Goal: Task Accomplishment & Management: Manage account settings

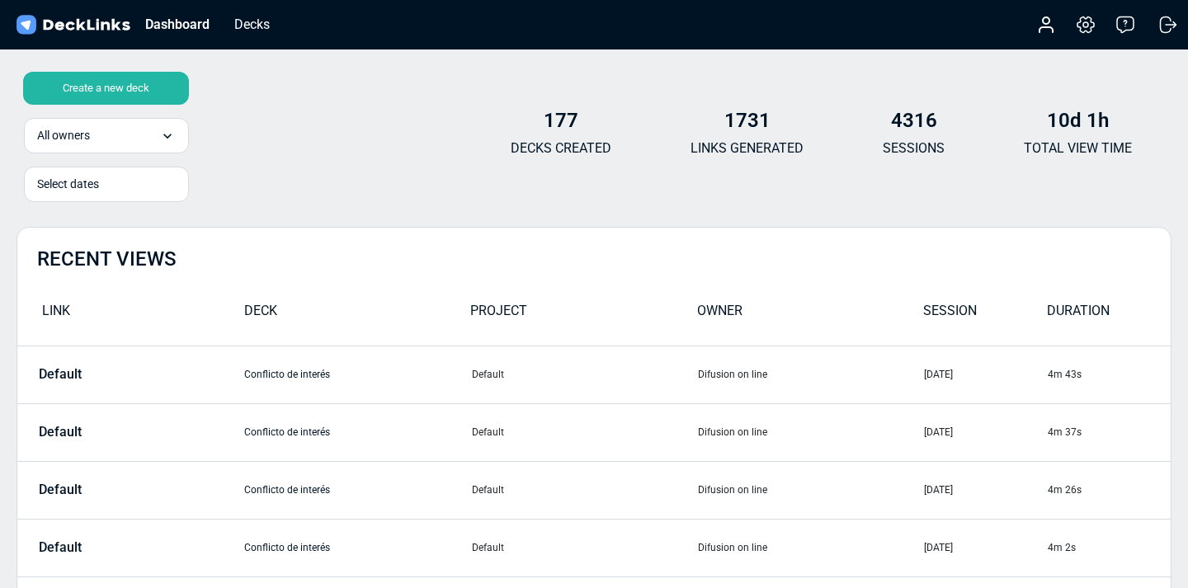
click at [297, 153] on div "Create a new deck option Difusion on line focused, 1 of 1. 1 result available. …" at bounding box center [593, 140] width 1155 height 99
click at [165, 26] on div "Dashboard" at bounding box center [177, 24] width 81 height 21
click at [257, 26] on div "Decks" at bounding box center [252, 24] width 52 height 21
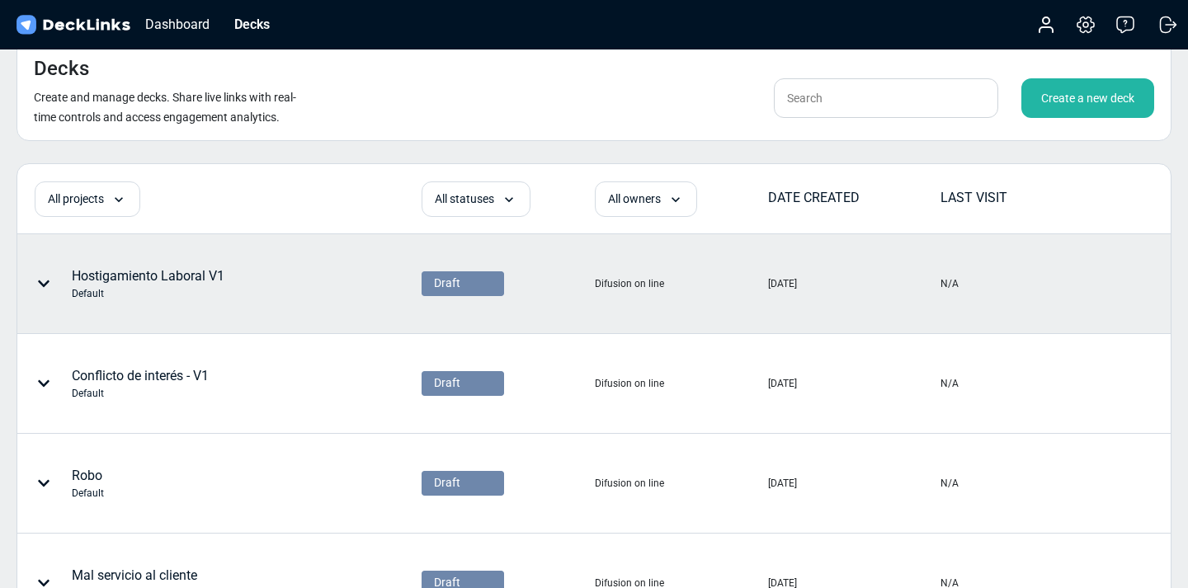
scroll to position [878, 0]
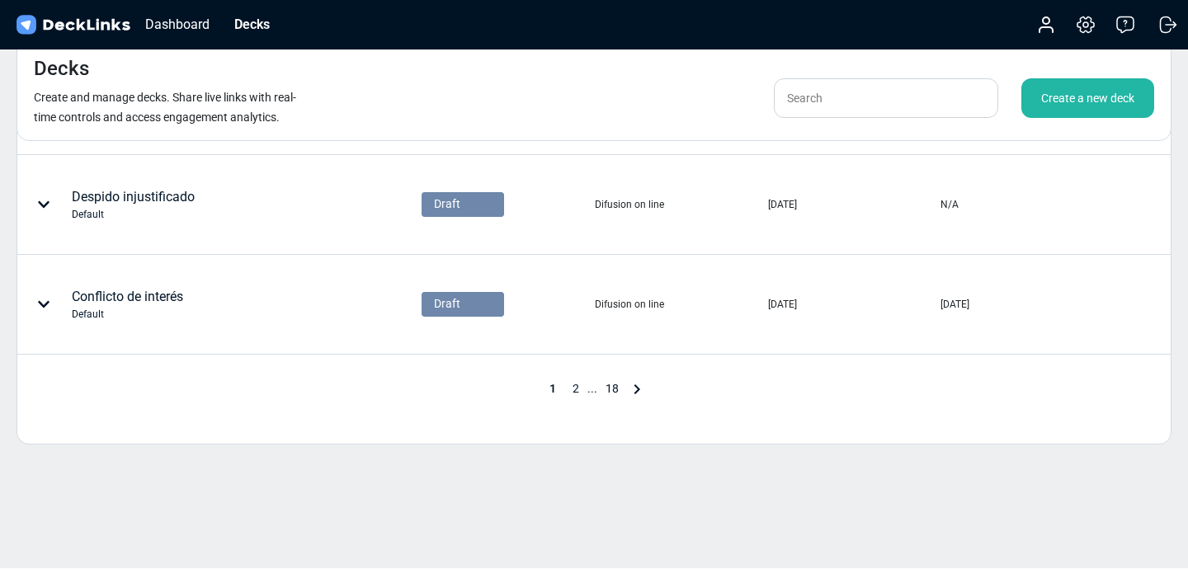
click at [610, 389] on span "18" at bounding box center [612, 388] width 30 height 13
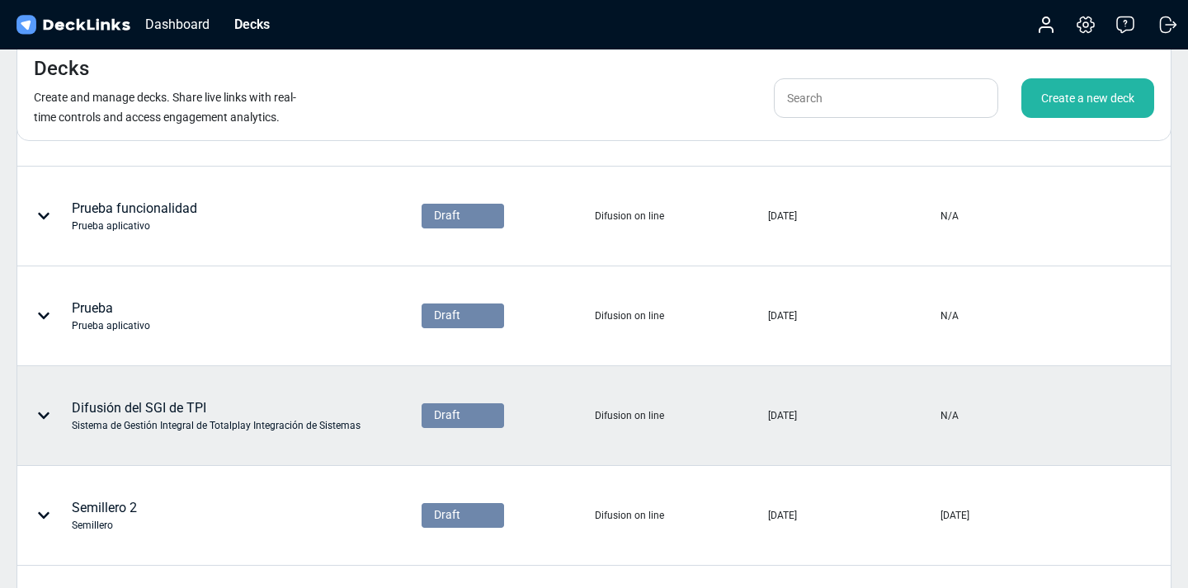
scroll to position [282, 0]
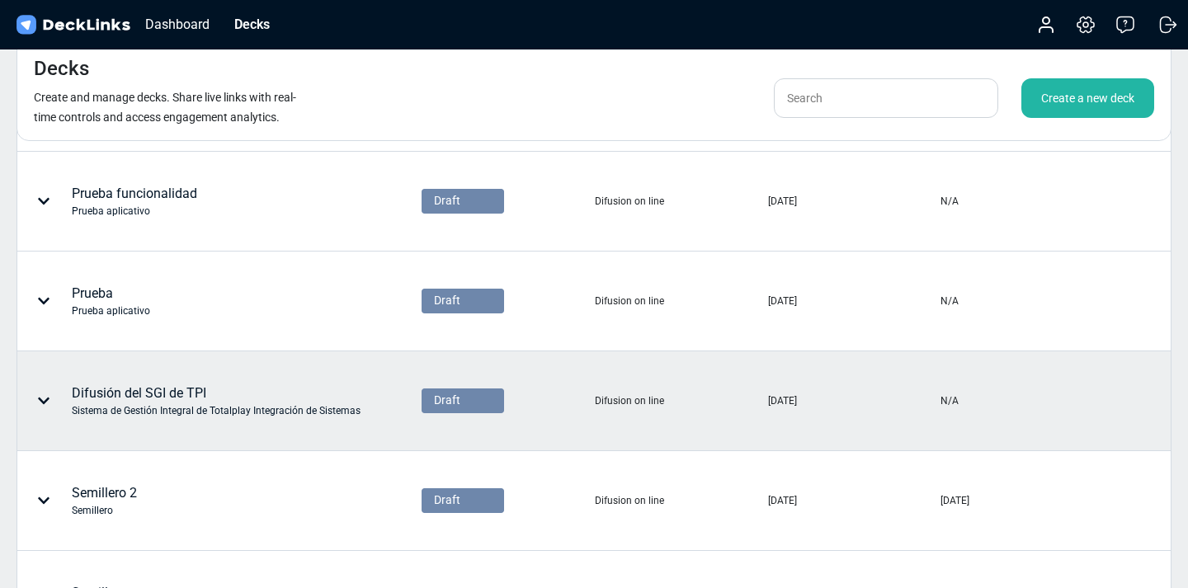
click at [148, 400] on div "Difusión del SGI de TPI Sistema de Gestión Integral de Totalplay Integración de…" at bounding box center [216, 401] width 289 height 35
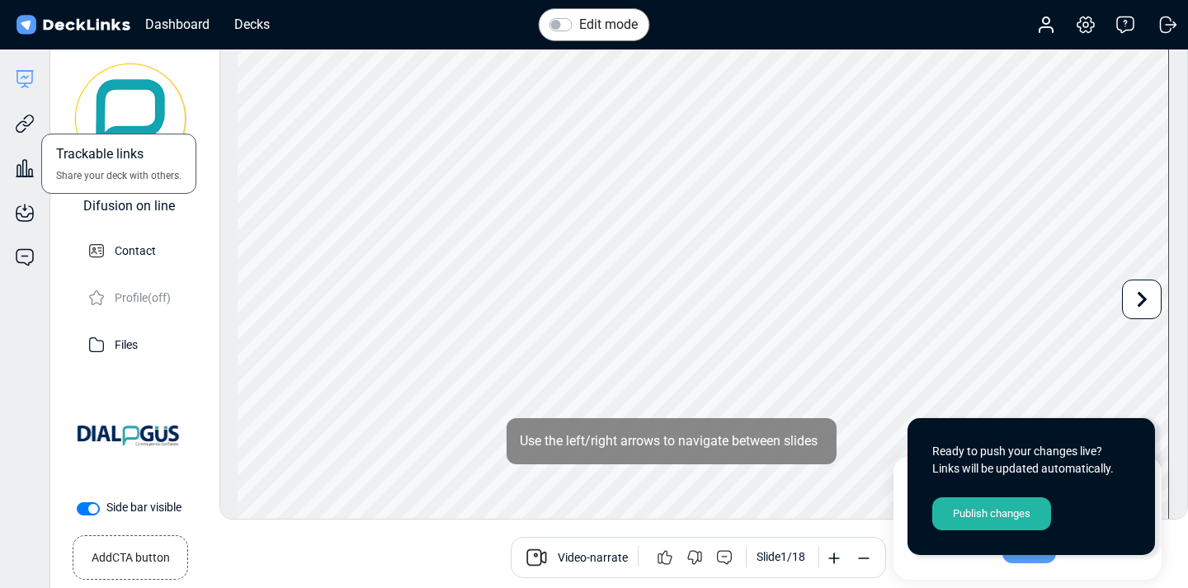
click at [35, 115] on div "Trackable links Share your deck with others." at bounding box center [24, 111] width 49 height 45
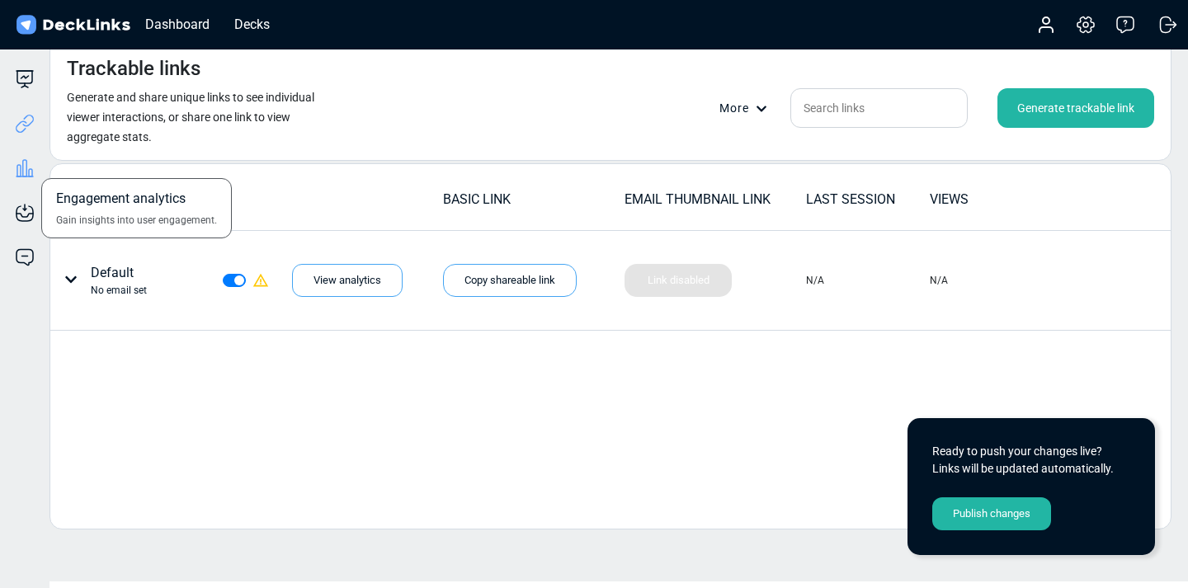
click at [31, 174] on icon at bounding box center [25, 168] width 20 height 20
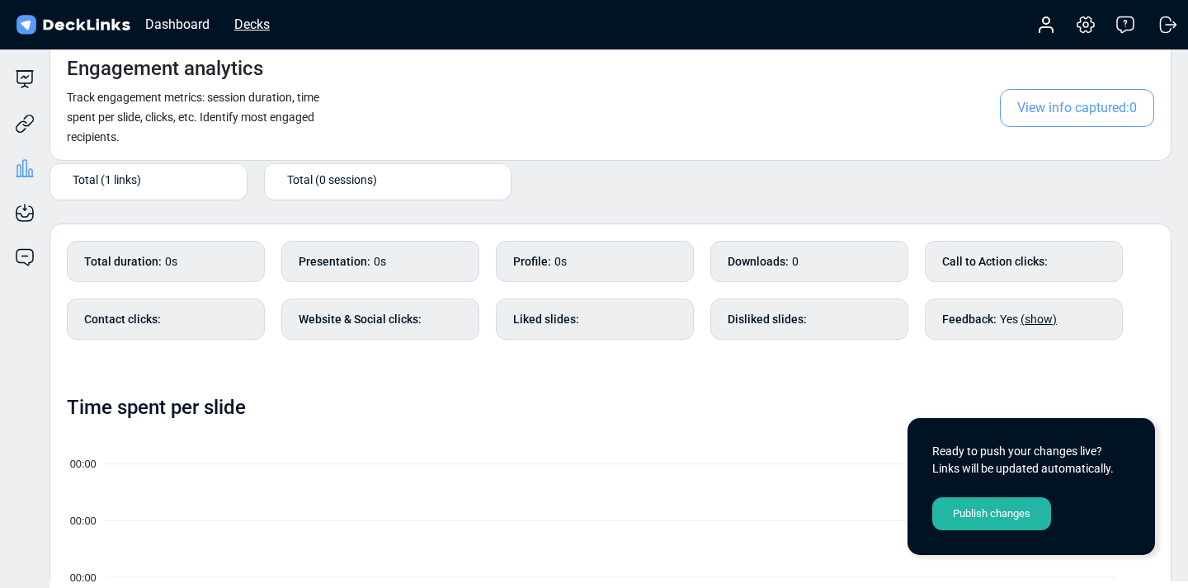
click at [263, 19] on div "Decks" at bounding box center [252, 24] width 52 height 21
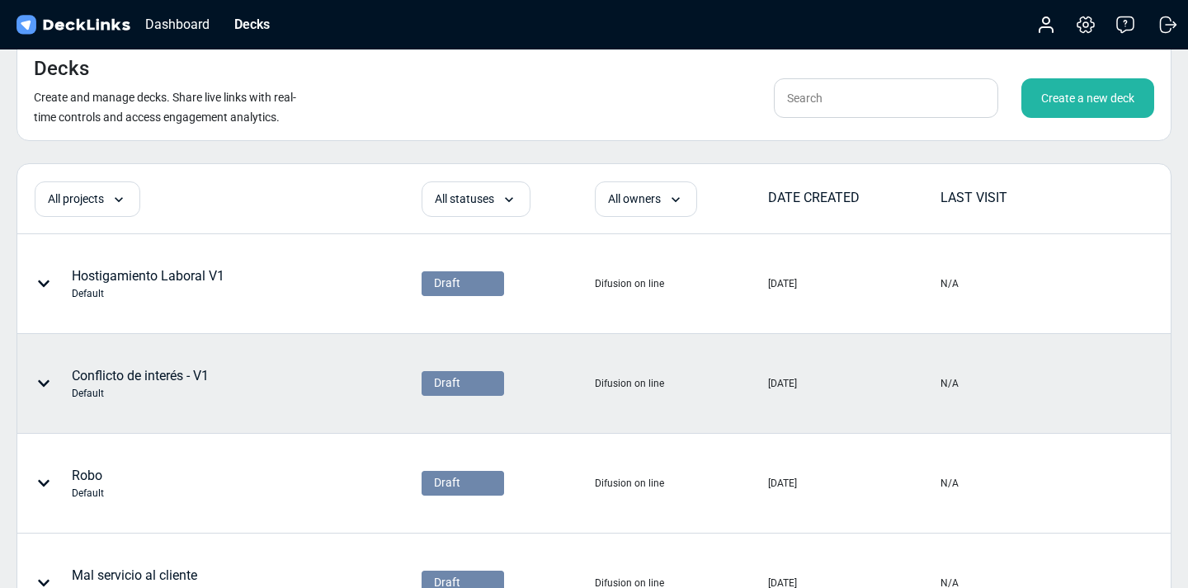
scroll to position [878, 0]
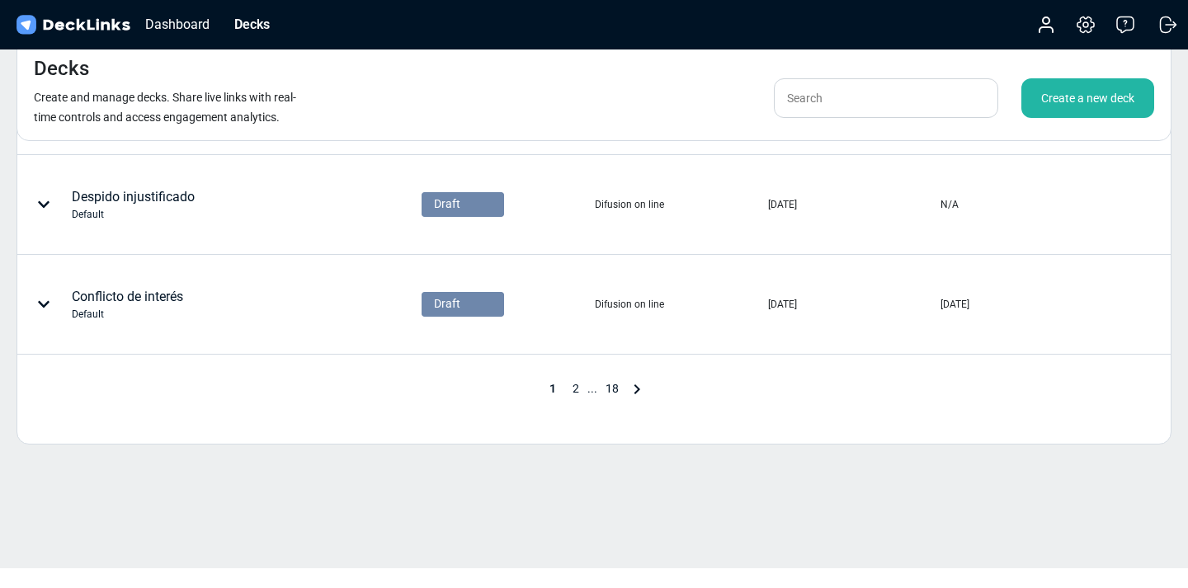
click at [611, 384] on span "18" at bounding box center [612, 388] width 30 height 13
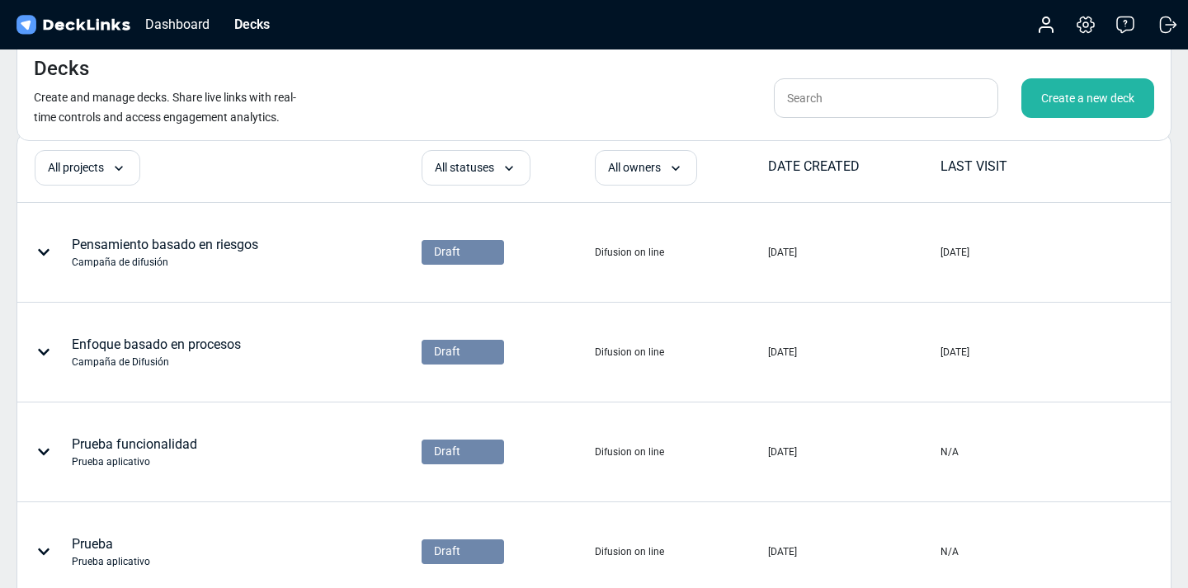
scroll to position [28, 0]
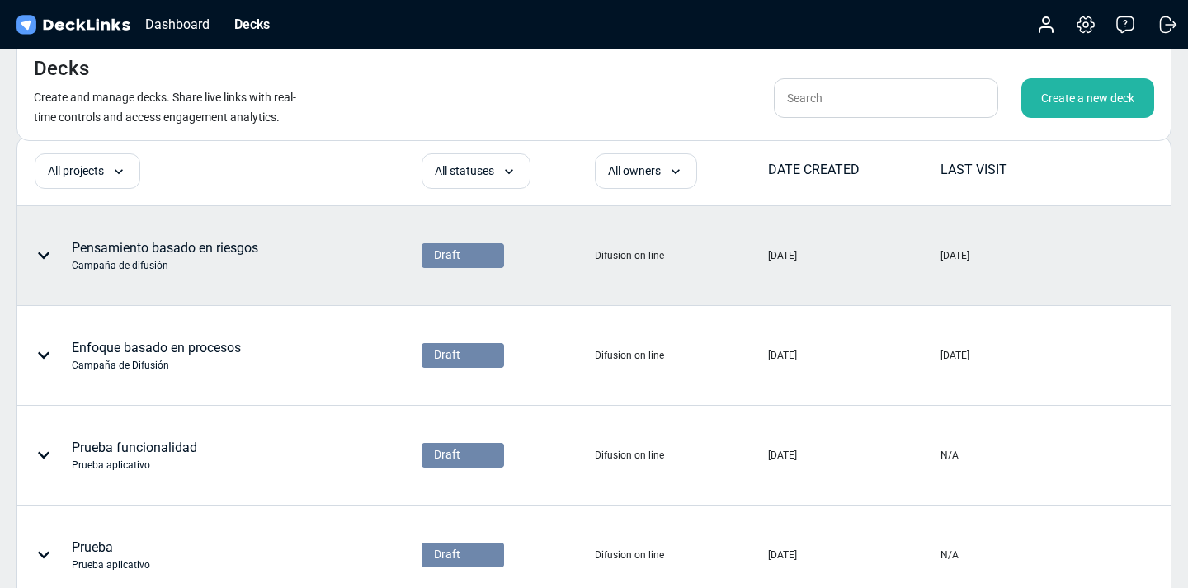
click at [213, 267] on div "Campaña de difusión" at bounding box center [165, 265] width 186 height 15
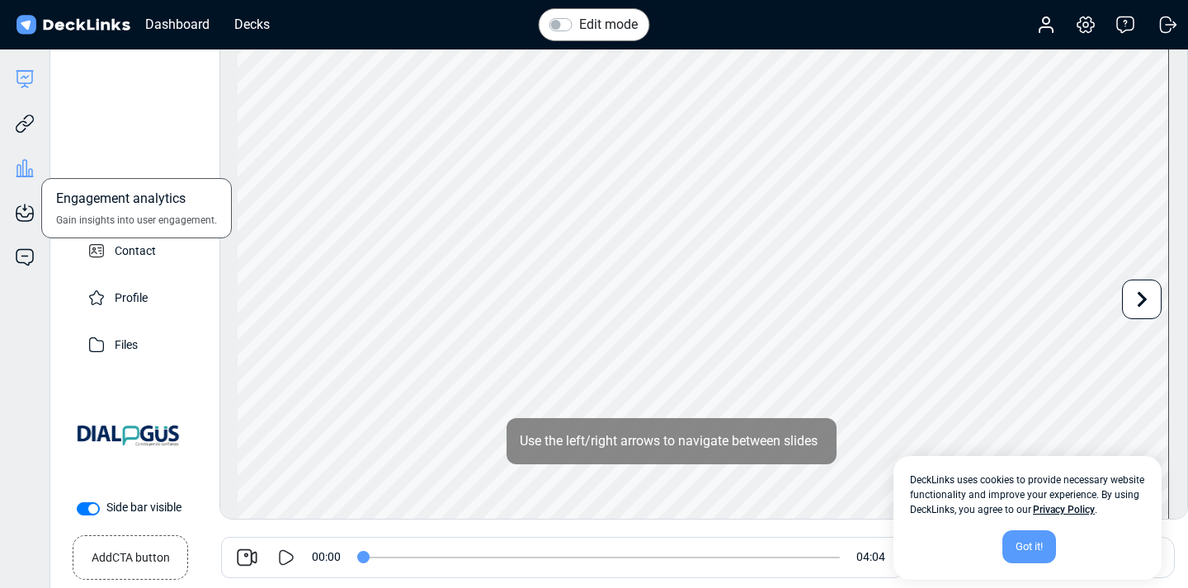
click at [31, 173] on icon at bounding box center [30, 172] width 3 height 7
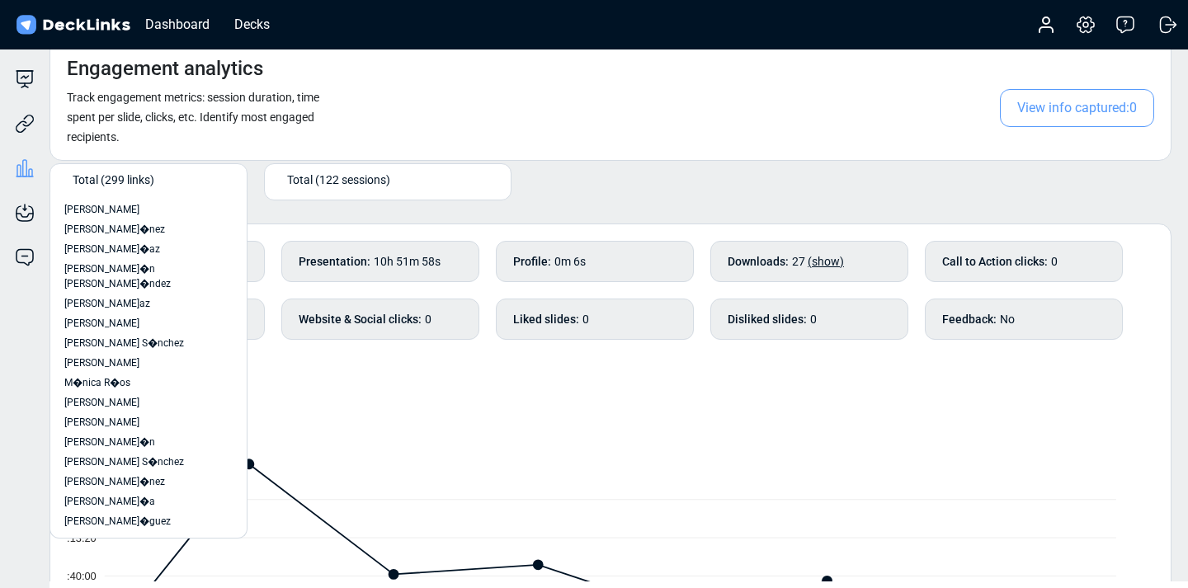
click at [205, 182] on div "Total (299 links)" at bounding box center [152, 179] width 159 height 17
click at [619, 191] on div "option [PERSON_NAME] focused, 2 of 300. 299 results available. Use Up and Down …" at bounding box center [610, 127] width 1122 height 174
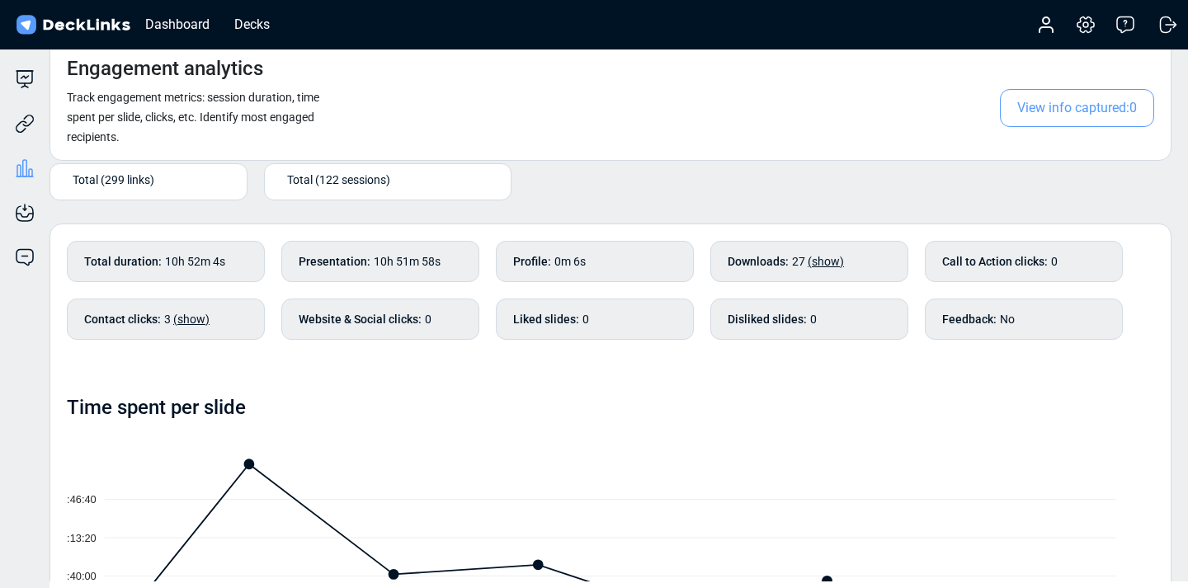
click at [204, 180] on div "Total (299 links)" at bounding box center [152, 179] width 159 height 17
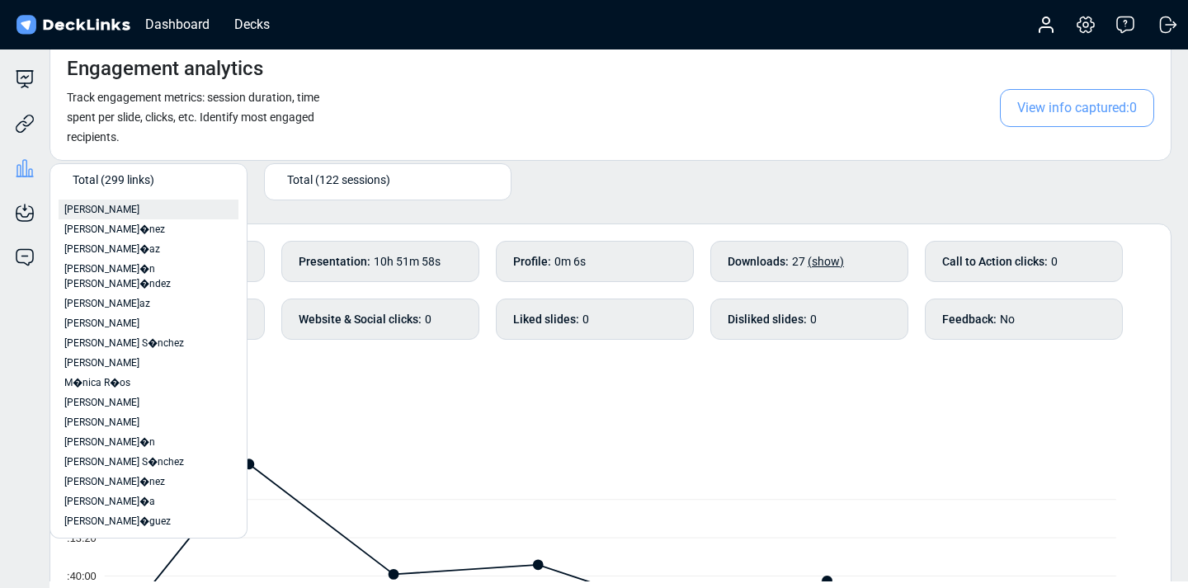
click at [143, 210] on div "[PERSON_NAME]" at bounding box center [148, 209] width 168 height 15
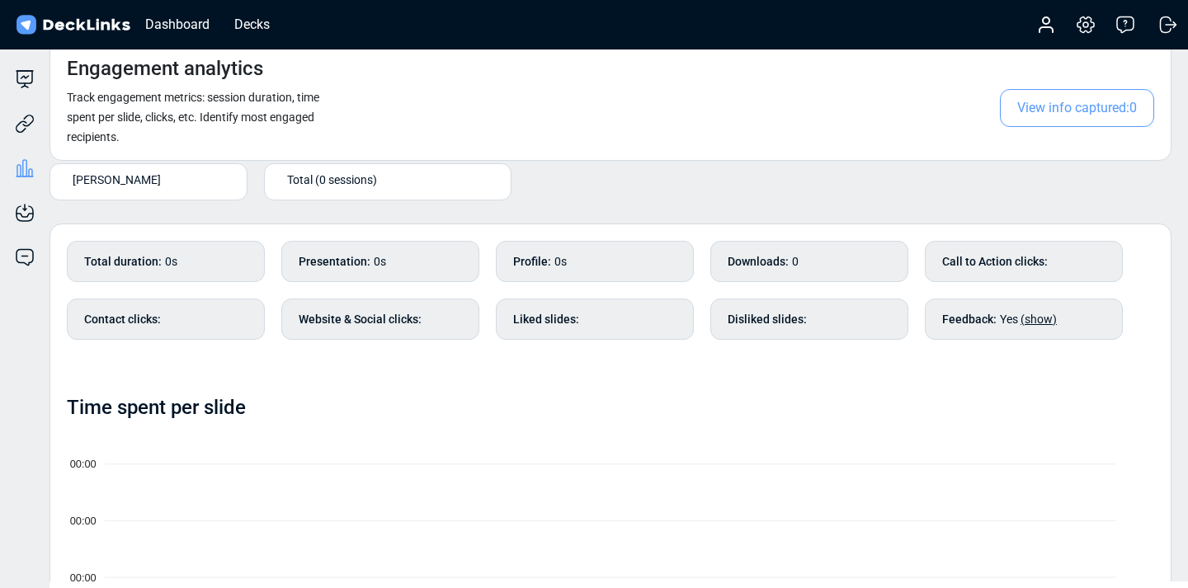
click at [191, 180] on div "[PERSON_NAME]" at bounding box center [152, 179] width 159 height 17
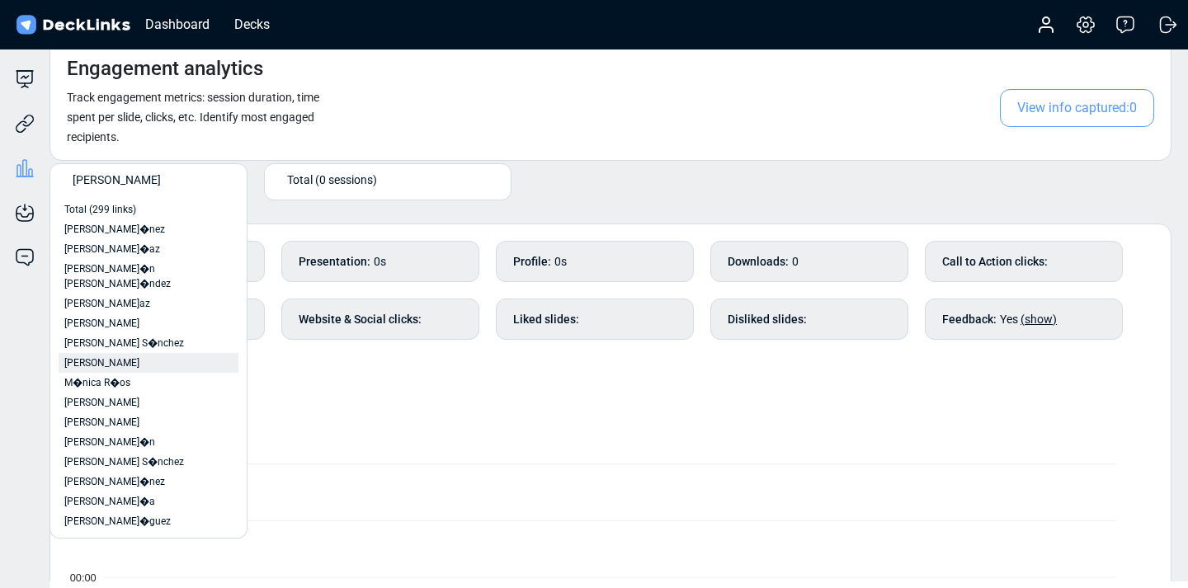
click at [168, 355] on div "[PERSON_NAME]" at bounding box center [148, 362] width 168 height 15
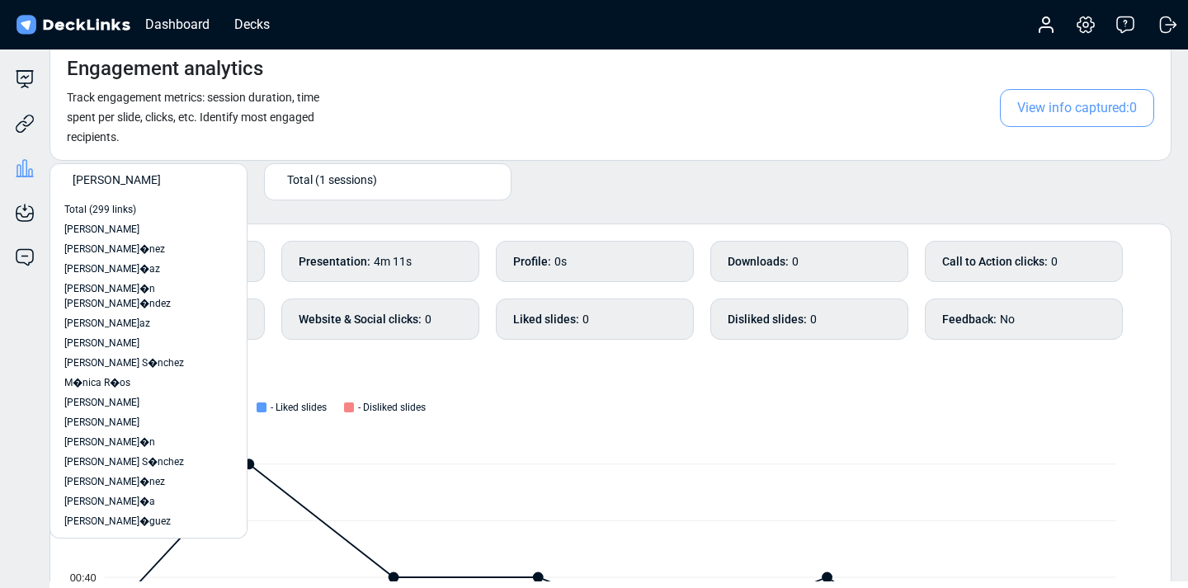
click at [165, 180] on div "[PERSON_NAME]" at bounding box center [152, 179] width 159 height 17
click at [131, 207] on span "Total (299 links)" at bounding box center [100, 209] width 72 height 15
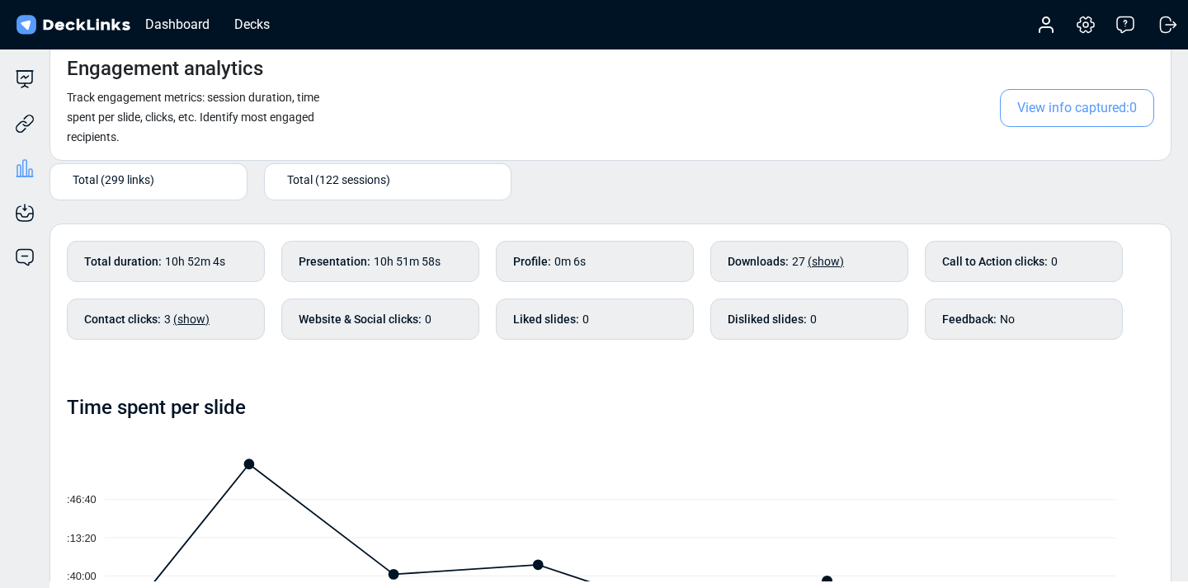
click at [176, 176] on div "Total (299 links)" at bounding box center [152, 179] width 159 height 17
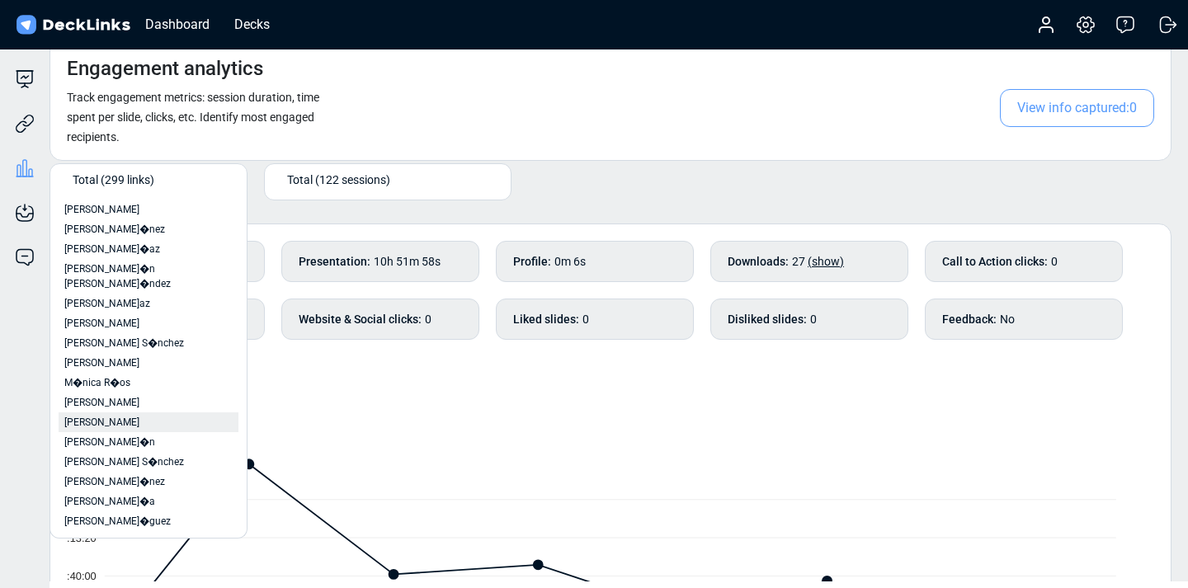
click at [129, 415] on span "[PERSON_NAME]" at bounding box center [101, 422] width 75 height 15
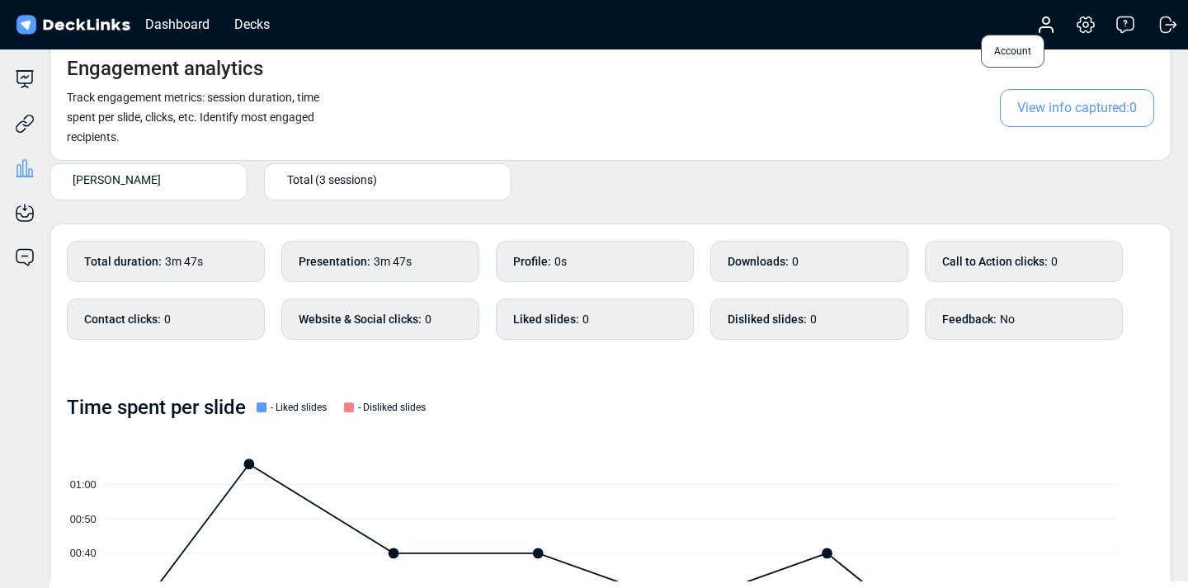
click at [1039, 31] on icon at bounding box center [1045, 29] width 13 height 5
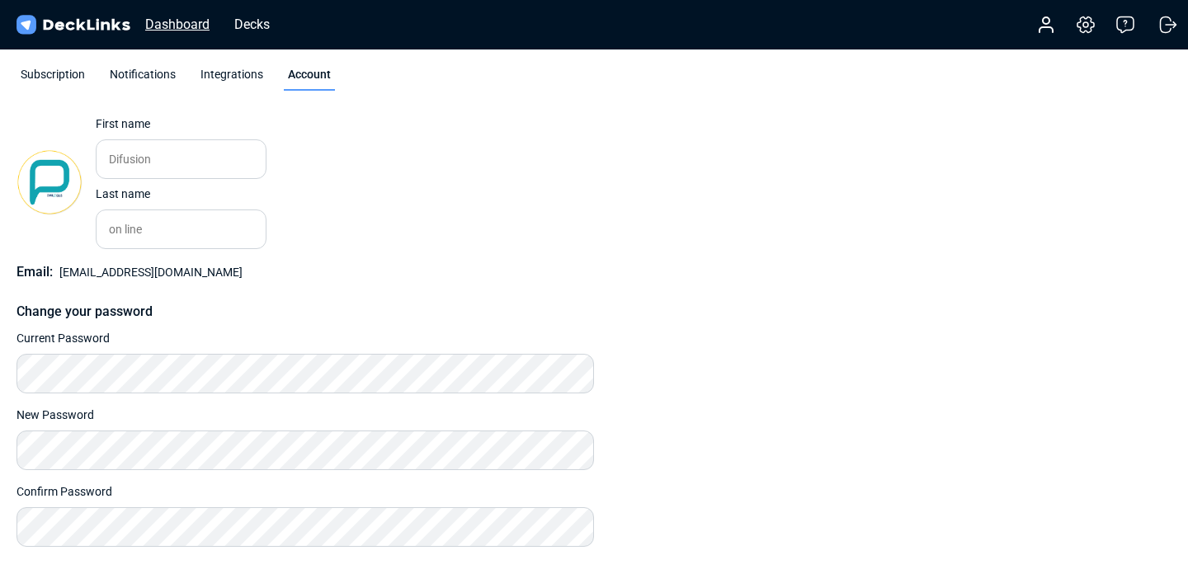
click at [166, 21] on div "Dashboard" at bounding box center [177, 24] width 81 height 21
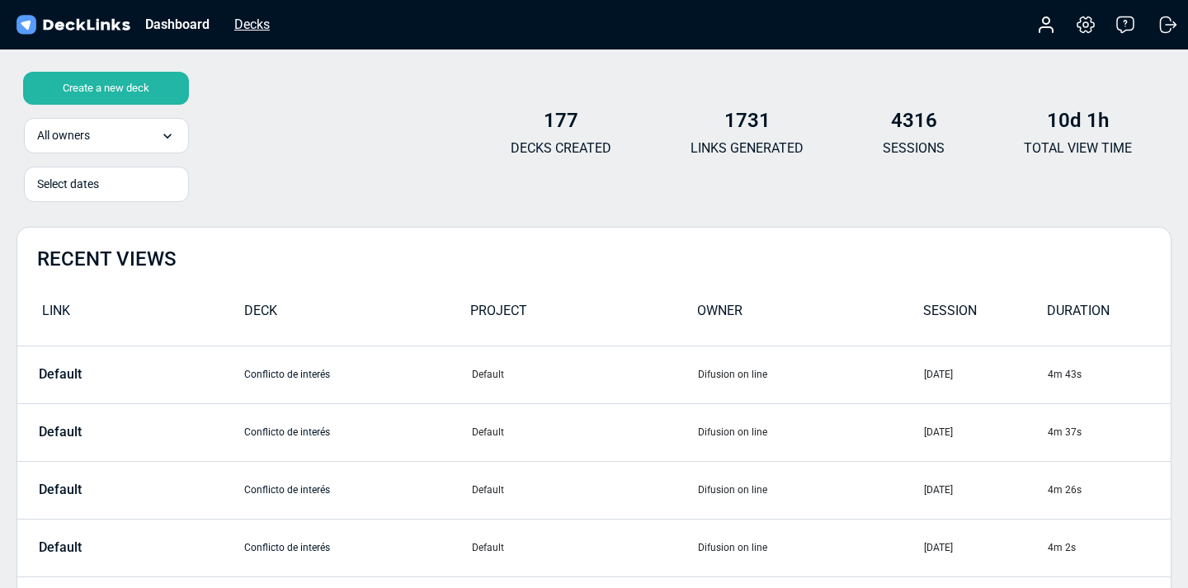
click at [258, 23] on div "Decks" at bounding box center [252, 24] width 52 height 21
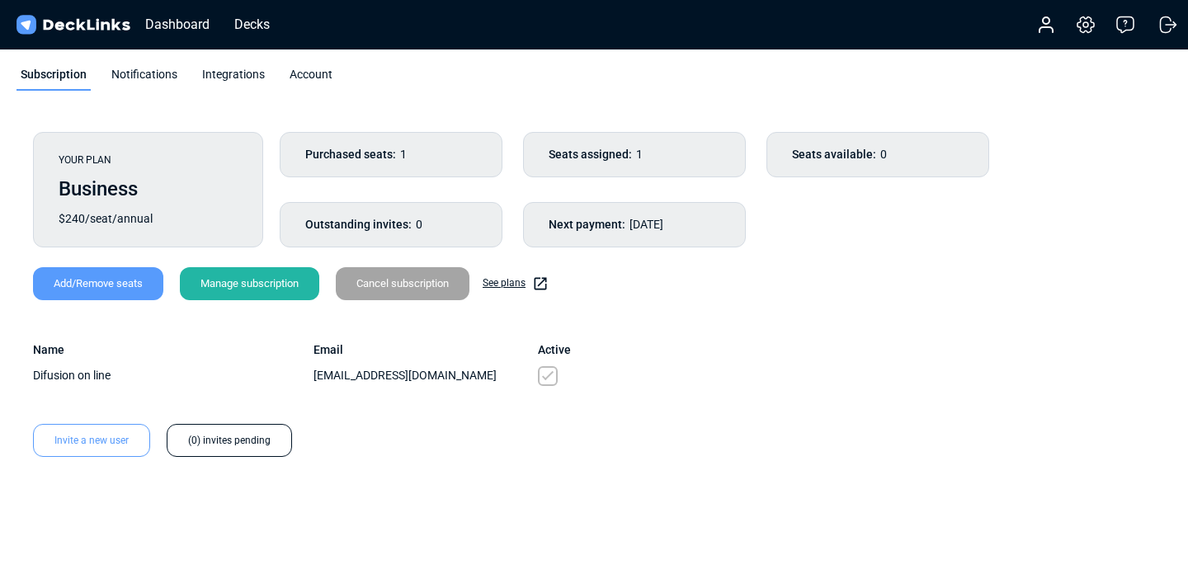
click at [680, 411] on div "YOUR PLAN Business $240/seat/annual Purchased seats: 1 Seats assigned: 1 Seats …" at bounding box center [593, 294] width 1155 height 358
click at [133, 64] on div "Subscription Notifications Integrations Account" at bounding box center [594, 78] width 1188 height 74
click at [136, 75] on div "Notifications" at bounding box center [144, 78] width 74 height 25
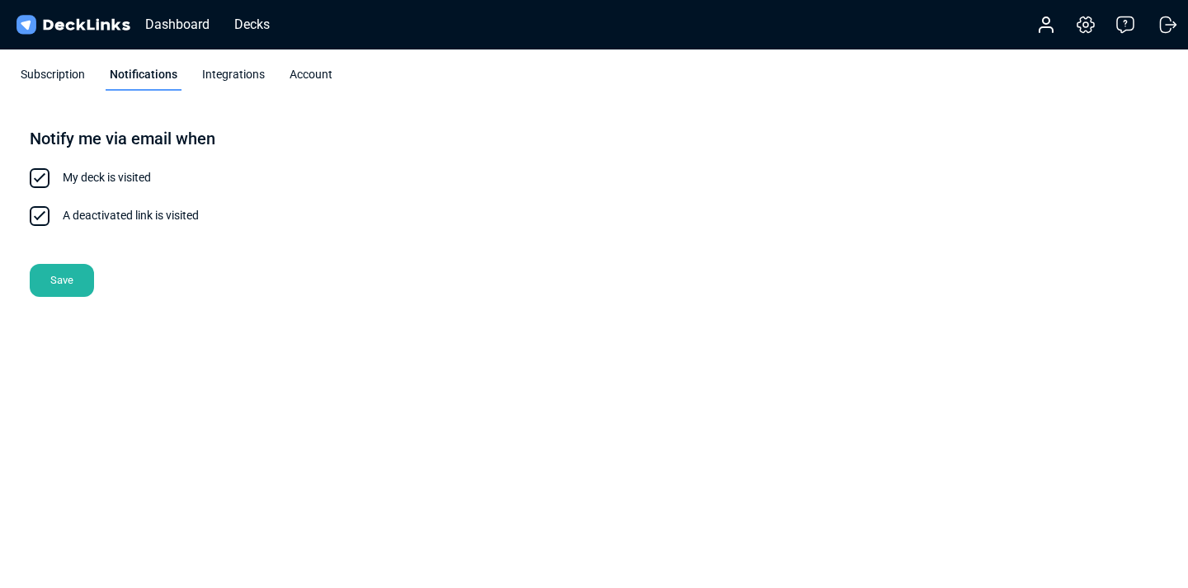
click at [229, 69] on div "Integrations" at bounding box center [233, 78] width 71 height 25
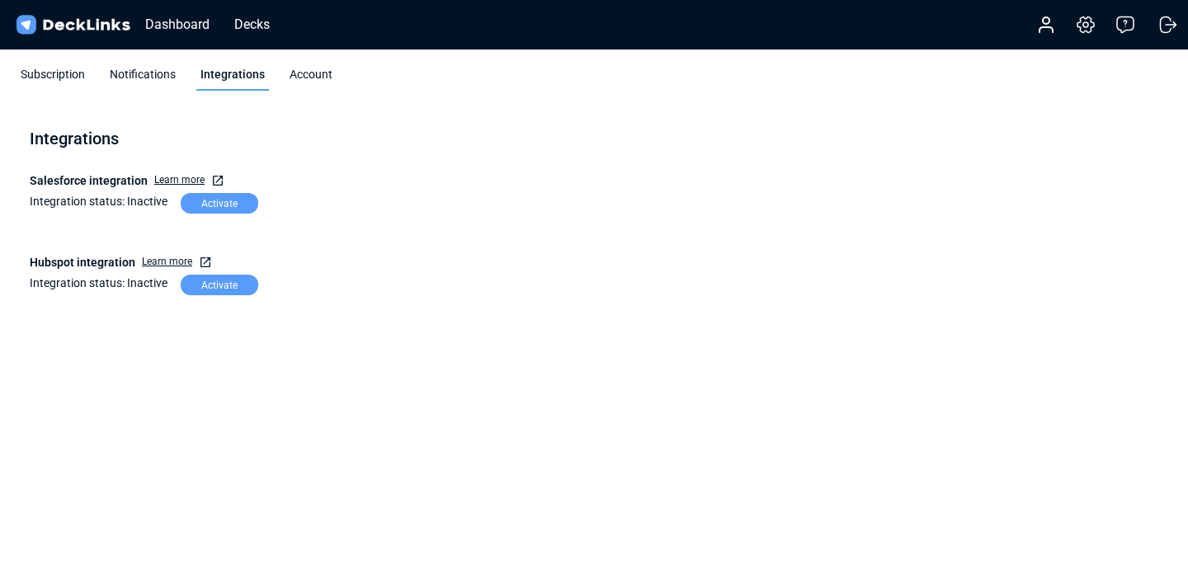
click at [330, 69] on div "Account" at bounding box center [310, 78] width 51 height 25
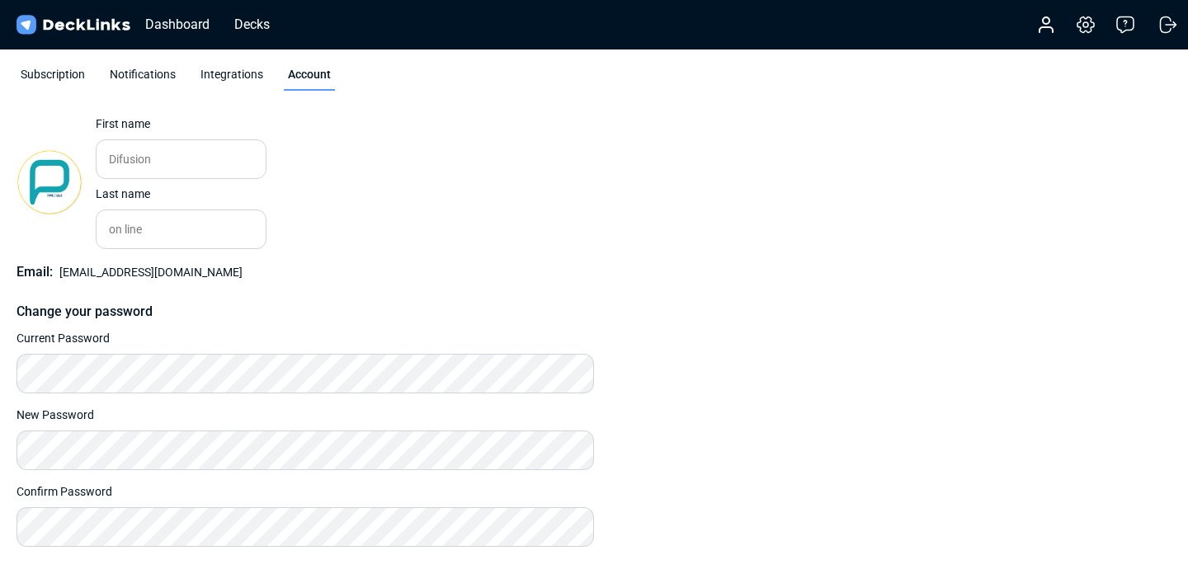
click at [54, 67] on div "Subscription" at bounding box center [52, 78] width 73 height 25
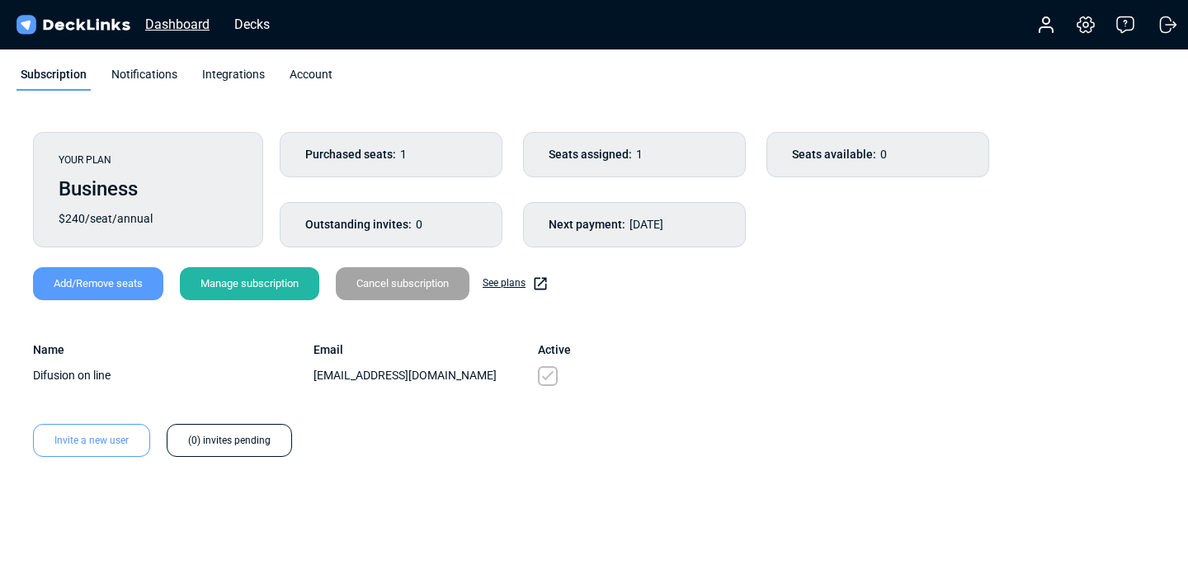
click at [178, 16] on div "Dashboard" at bounding box center [177, 24] width 81 height 21
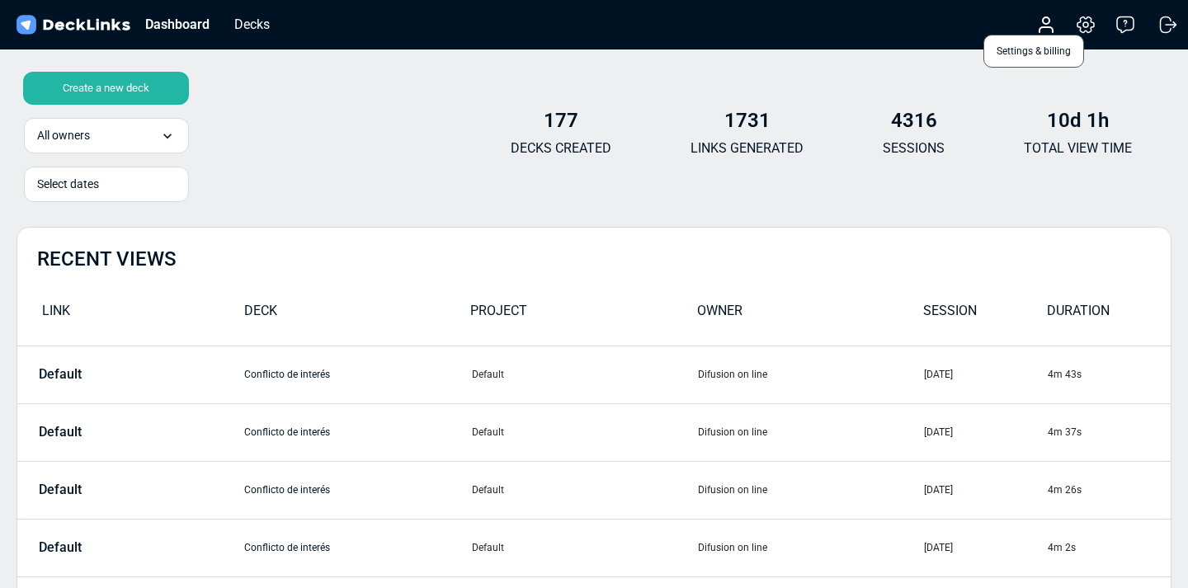
click at [1090, 26] on icon at bounding box center [1086, 25] width 20 height 20
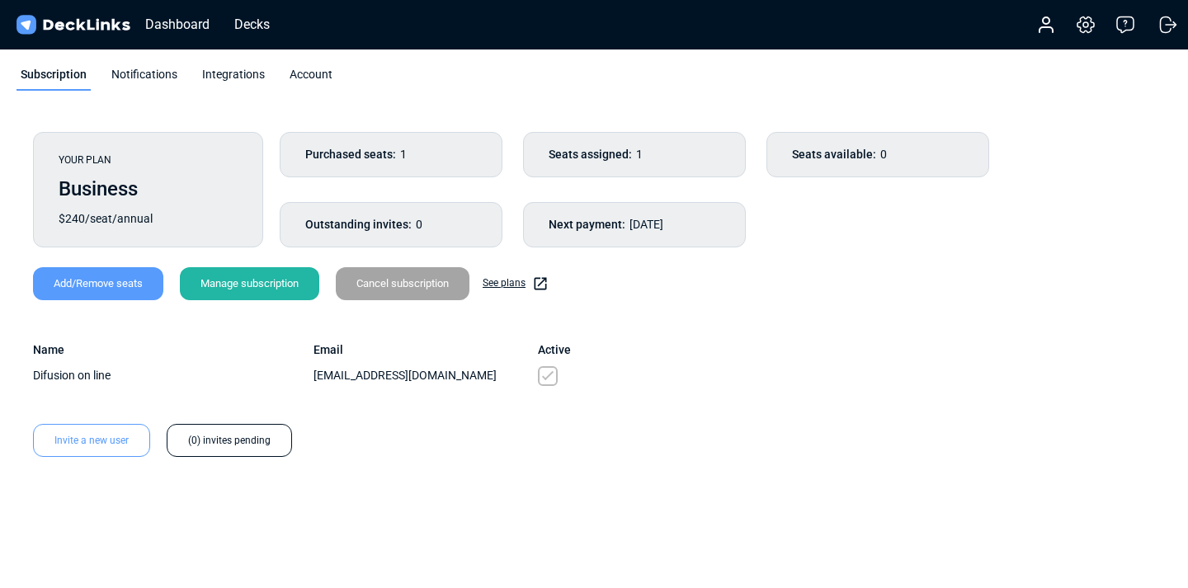
click at [224, 73] on div "Integrations" at bounding box center [233, 78] width 71 height 25
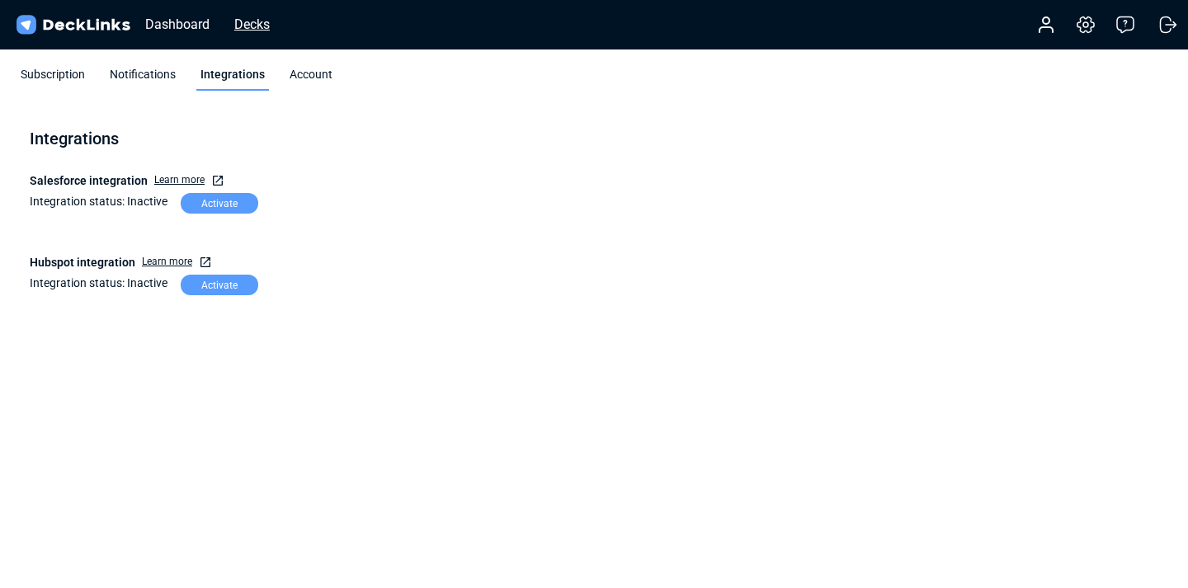
click at [262, 19] on div "Decks" at bounding box center [252, 24] width 52 height 21
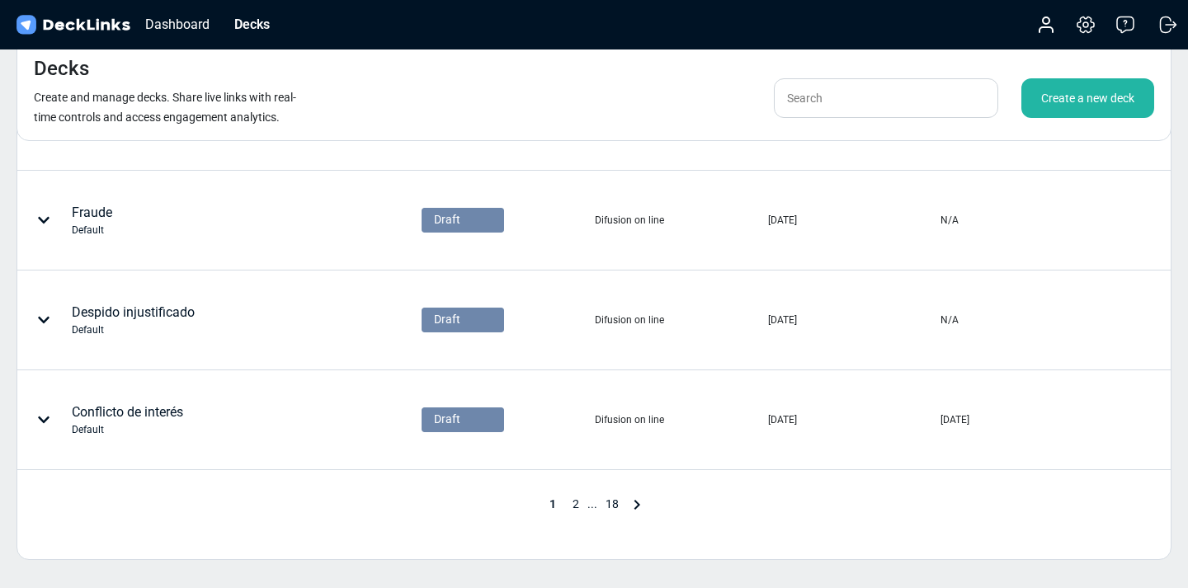
scroll to position [878, 0]
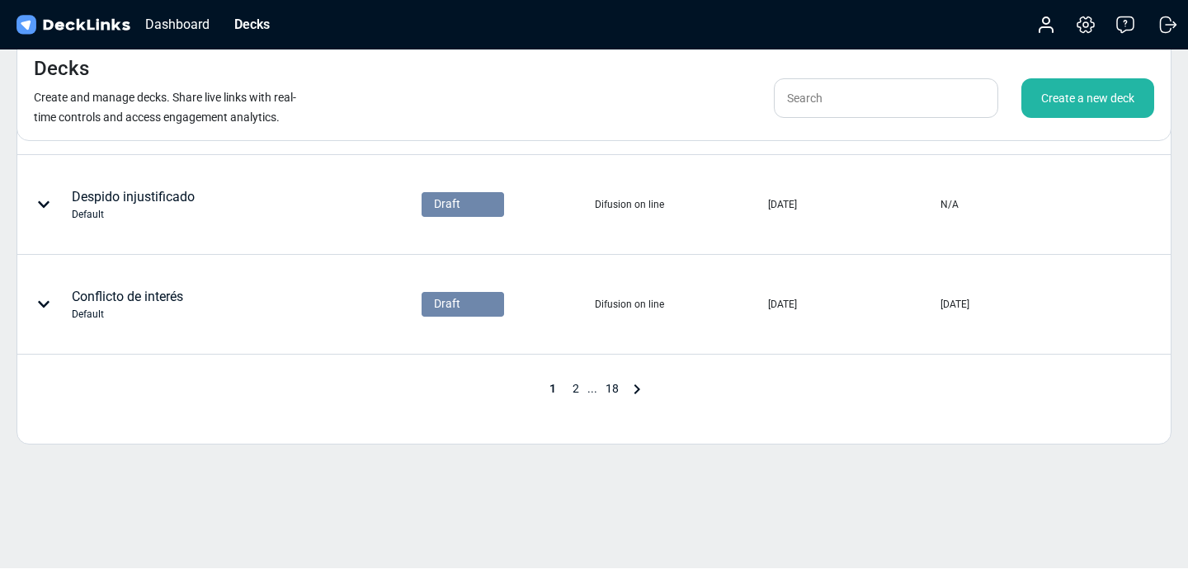
click at [608, 389] on span "18" at bounding box center [612, 388] width 30 height 13
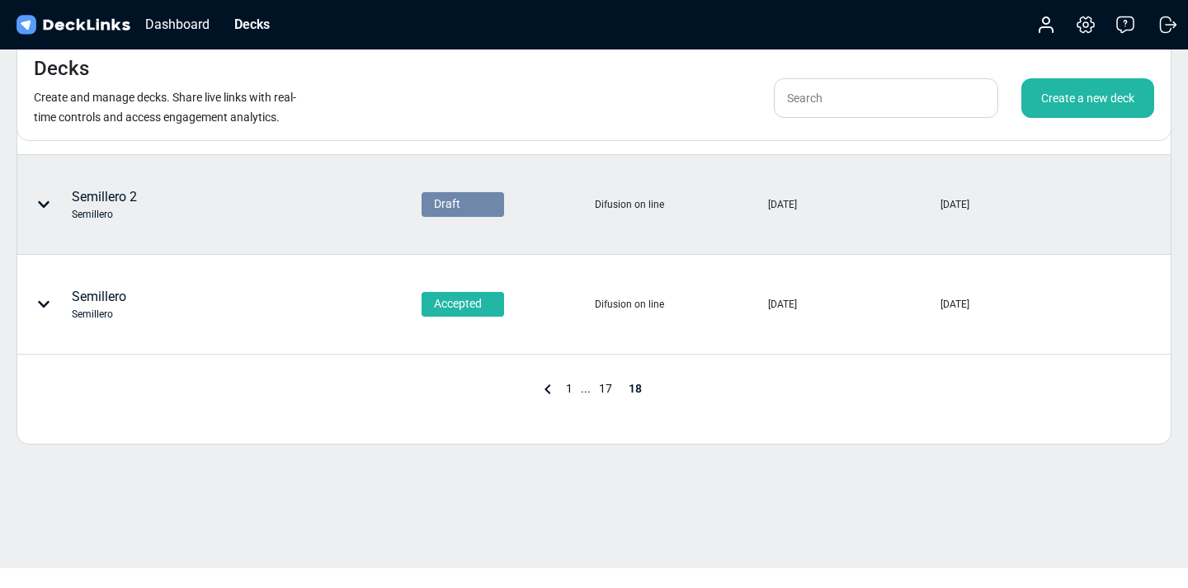
scroll to position [0, 0]
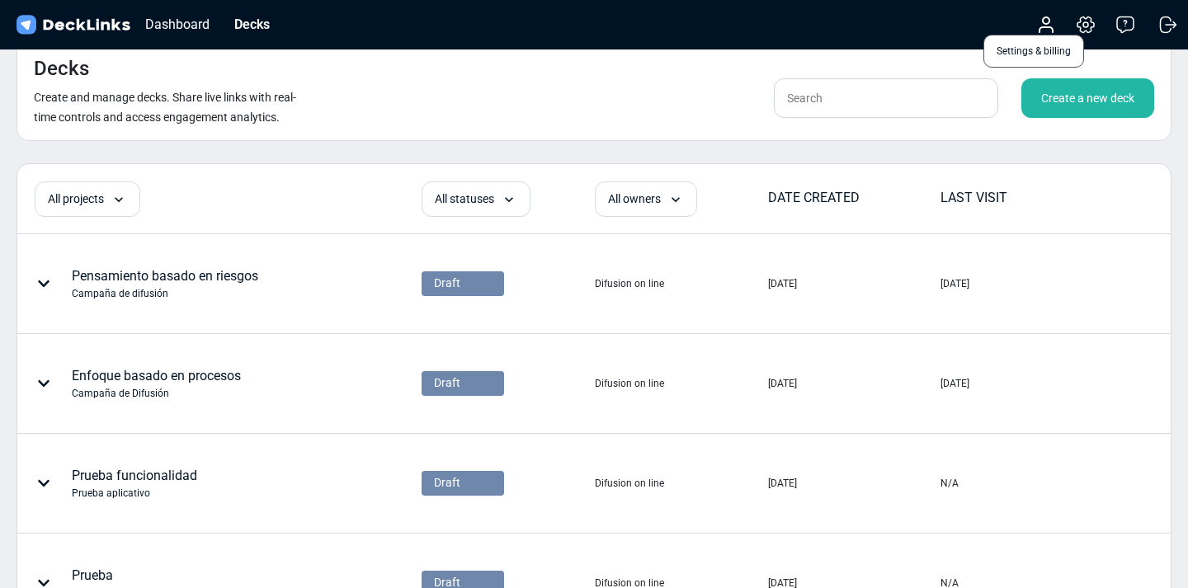
click at [1084, 31] on icon at bounding box center [1085, 25] width 16 height 16
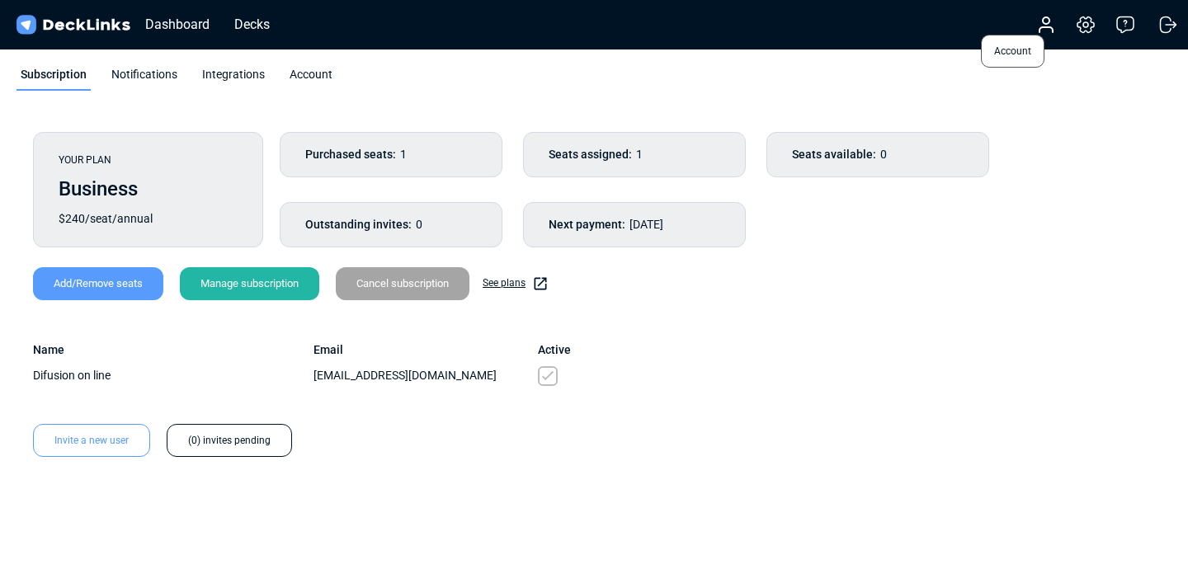
click at [1043, 27] on icon at bounding box center [1045, 29] width 13 height 5
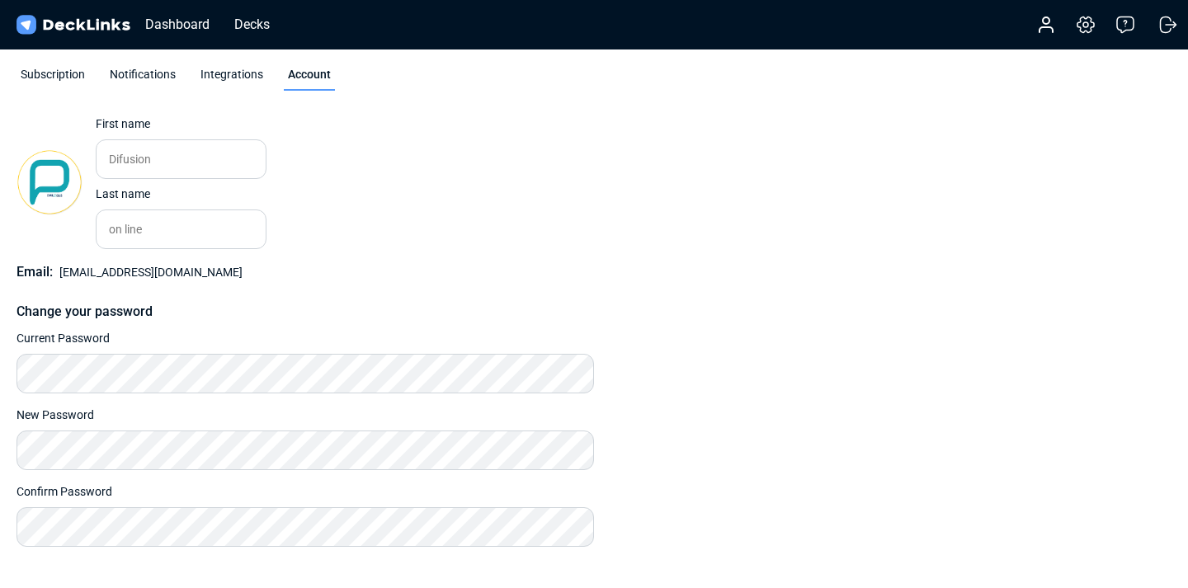
click at [52, 68] on div "Subscription" at bounding box center [52, 78] width 73 height 25
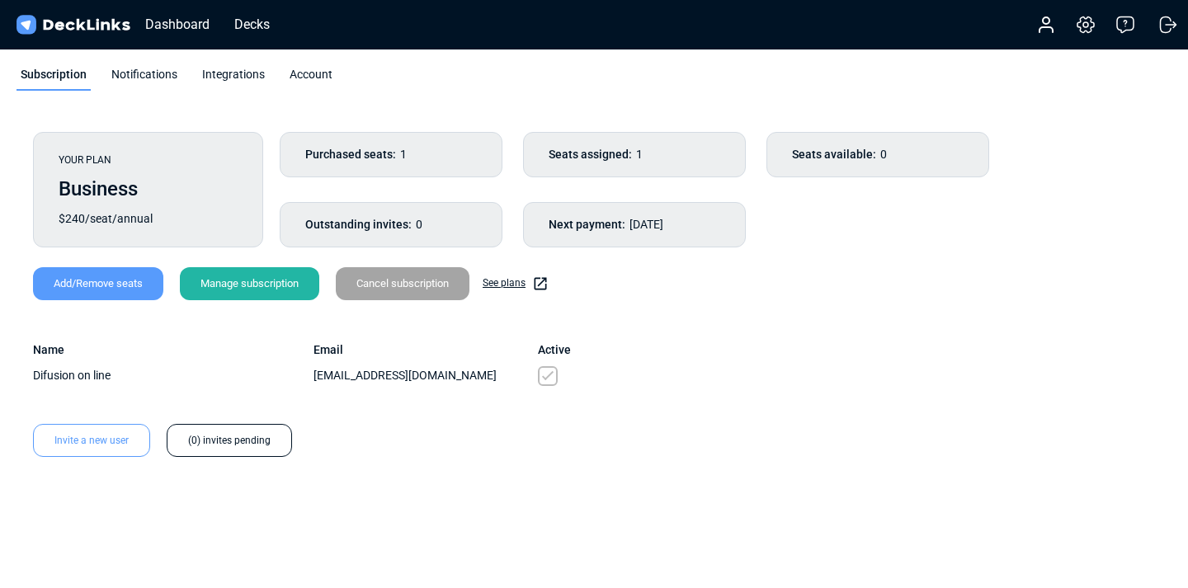
click at [162, 77] on div "Notifications" at bounding box center [144, 78] width 74 height 25
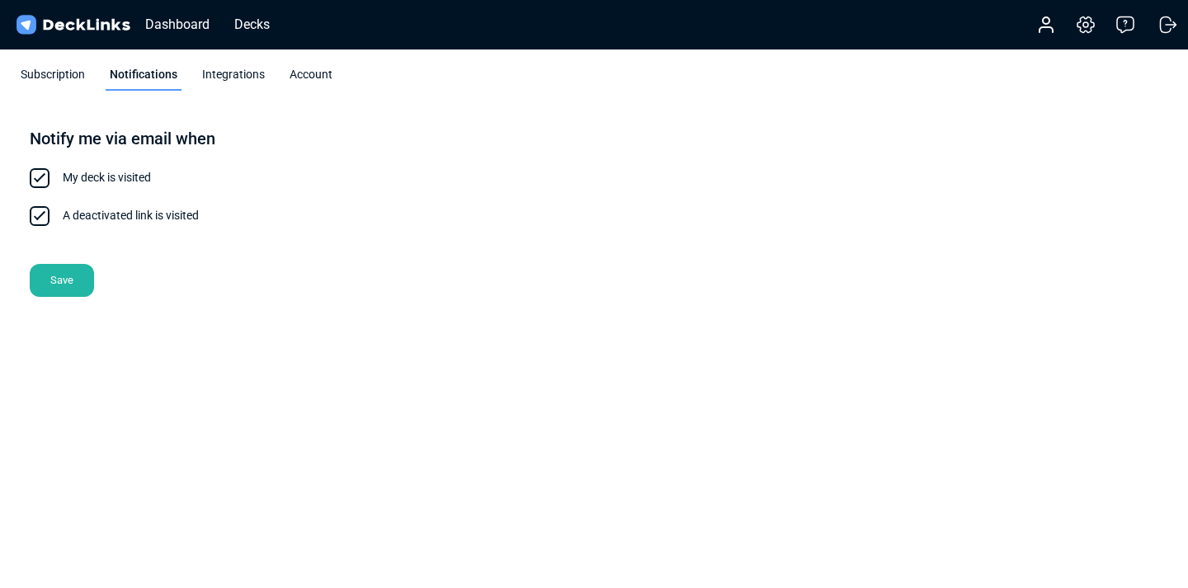
click at [79, 73] on div "Subscription" at bounding box center [52, 78] width 73 height 25
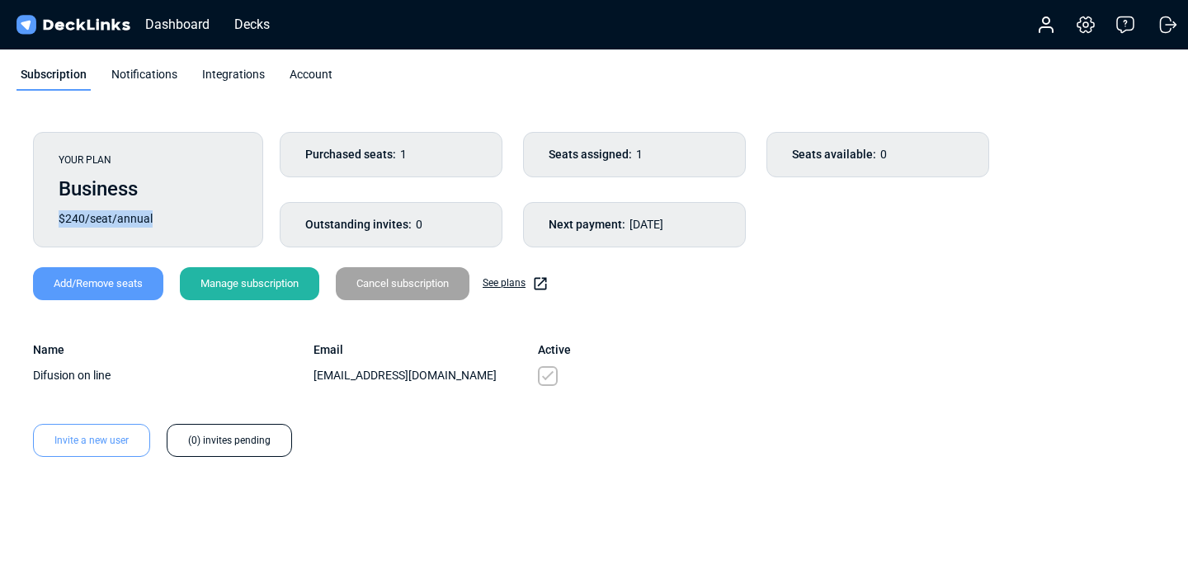
drag, startPoint x: 159, startPoint y: 214, endPoint x: 49, endPoint y: 208, distance: 110.7
click at [49, 208] on div "YOUR PLAN Business $240/seat/annual" at bounding box center [148, 189] width 230 height 115
click at [141, 76] on div "Notifications" at bounding box center [144, 78] width 74 height 25
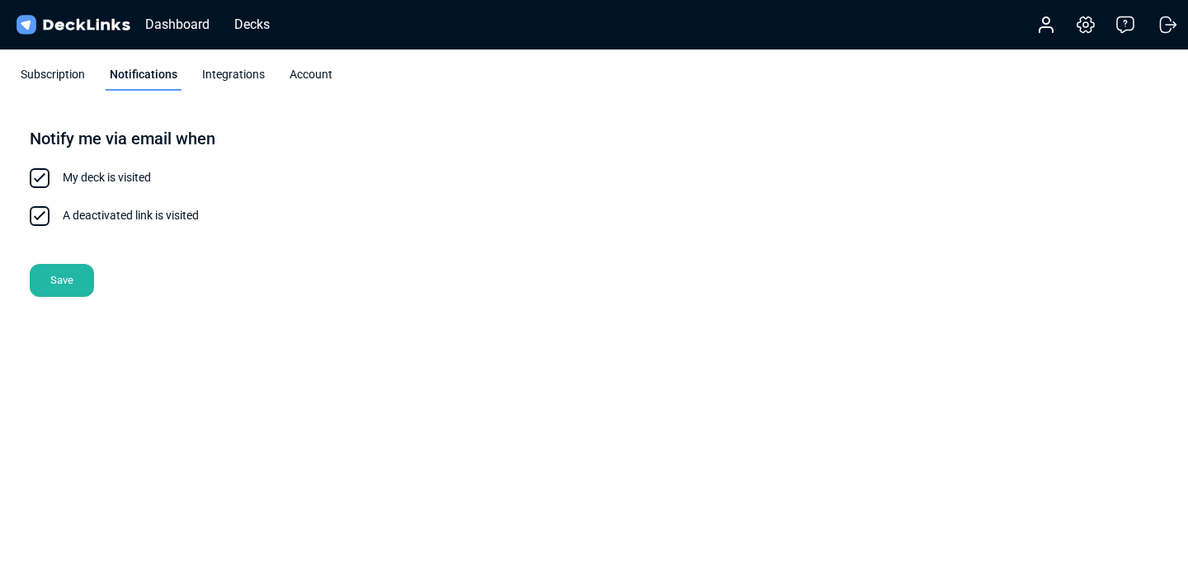
click at [220, 71] on div "Integrations" at bounding box center [233, 78] width 71 height 25
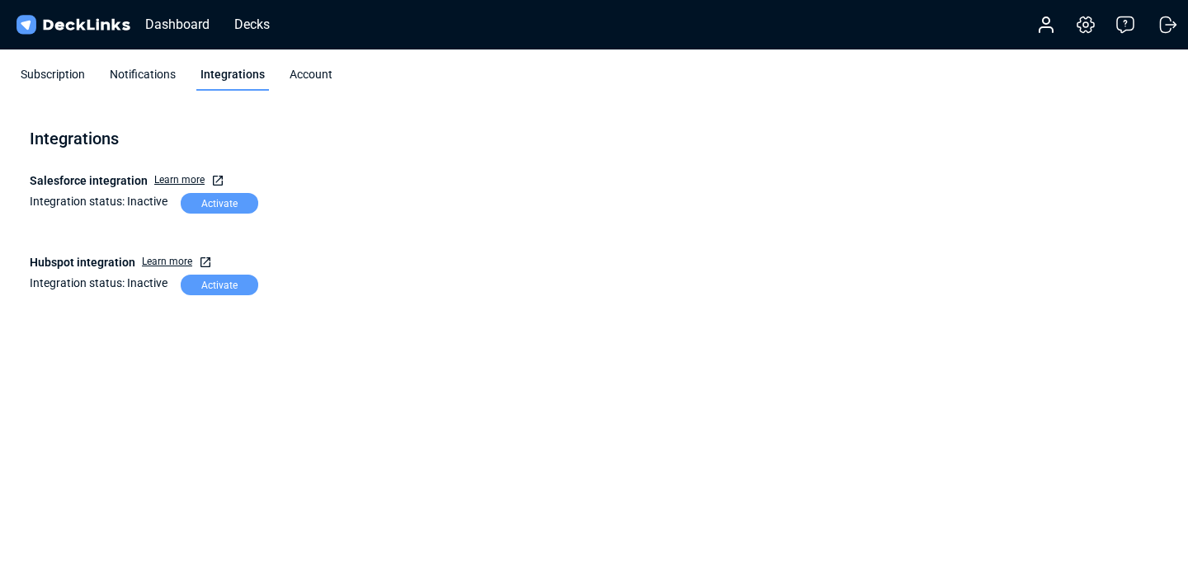
click at [302, 74] on div "Account" at bounding box center [310, 78] width 51 height 25
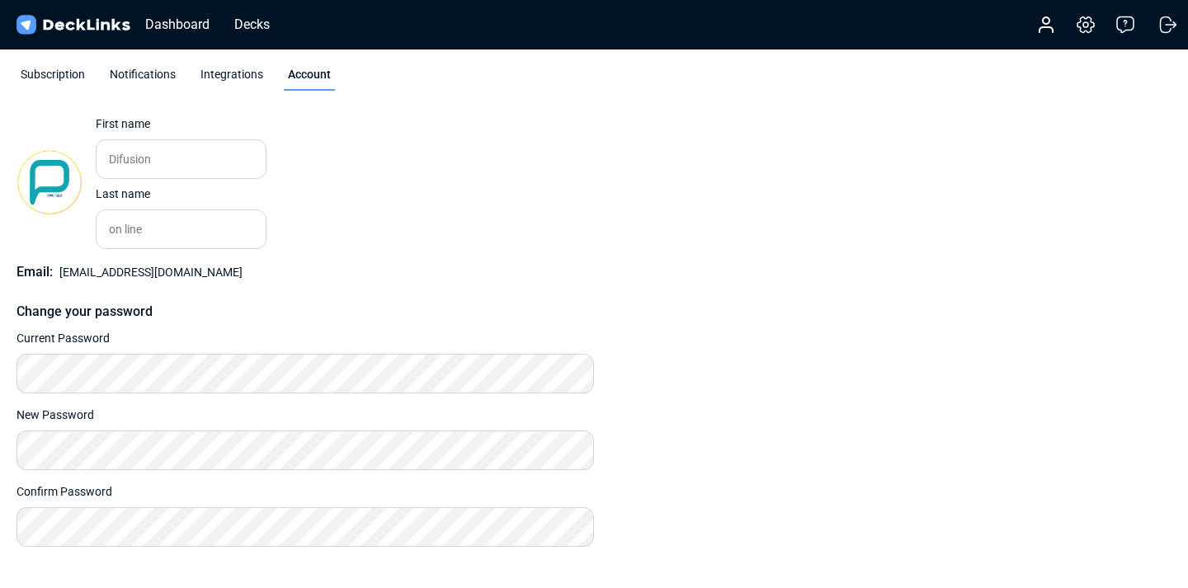
click at [52, 95] on div "Subscription Notifications Integrations Account" at bounding box center [594, 78] width 1188 height 74
click at [52, 78] on div "Subscription" at bounding box center [52, 78] width 73 height 25
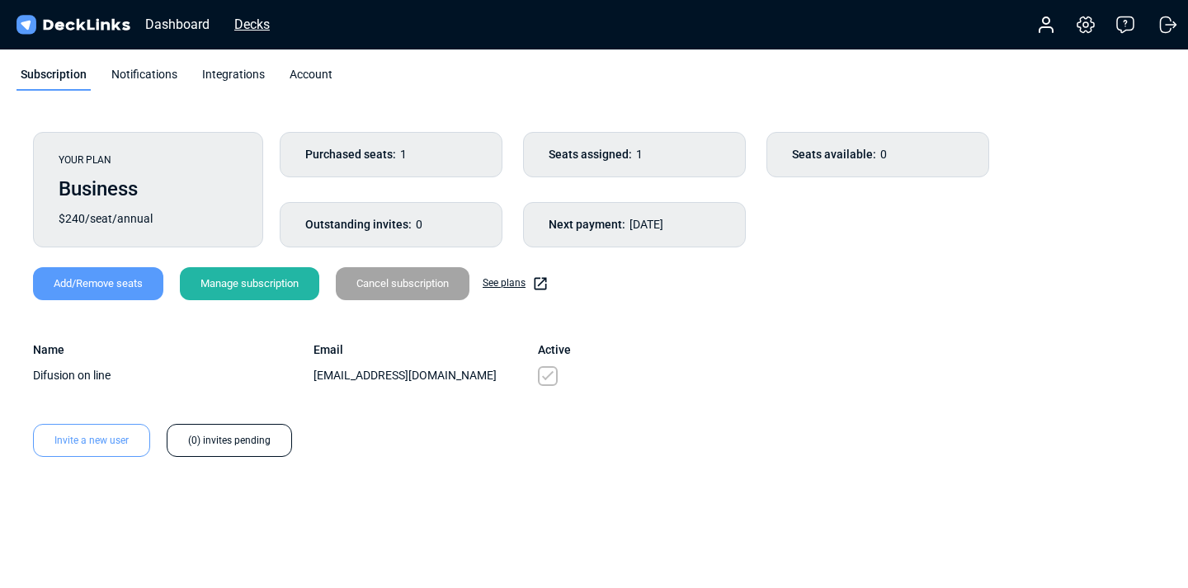
click at [254, 22] on div "Decks" at bounding box center [252, 24] width 52 height 21
